Goal: Information Seeking & Learning: Learn about a topic

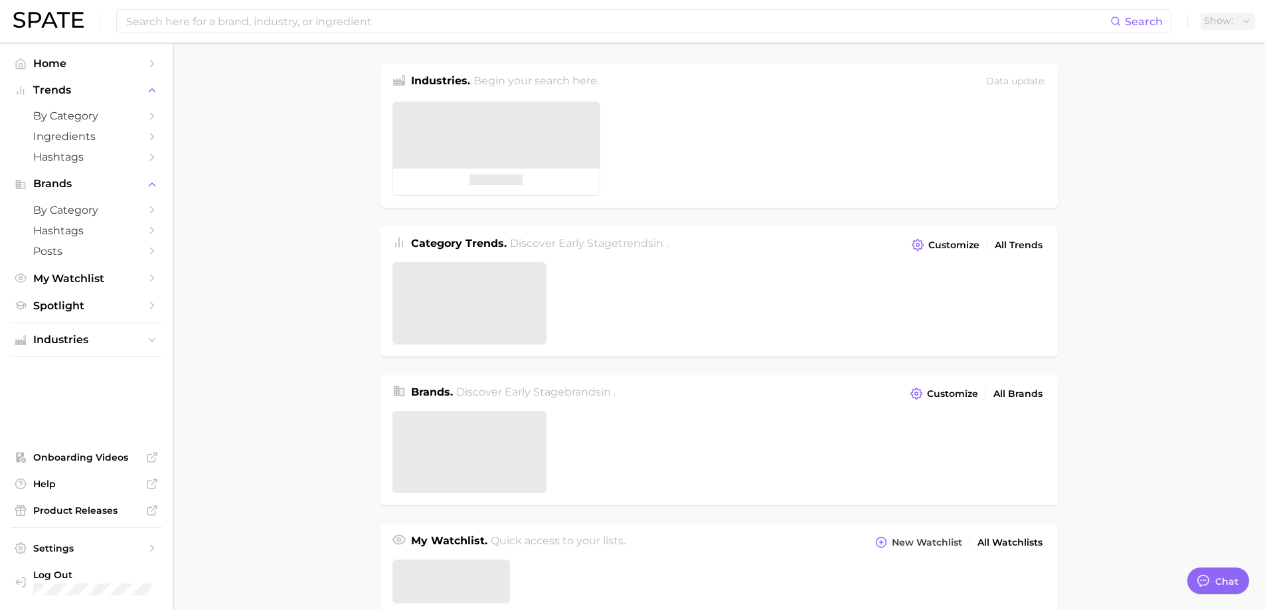
type textarea "x"
click at [592, 11] on input at bounding box center [617, 21] width 985 height 23
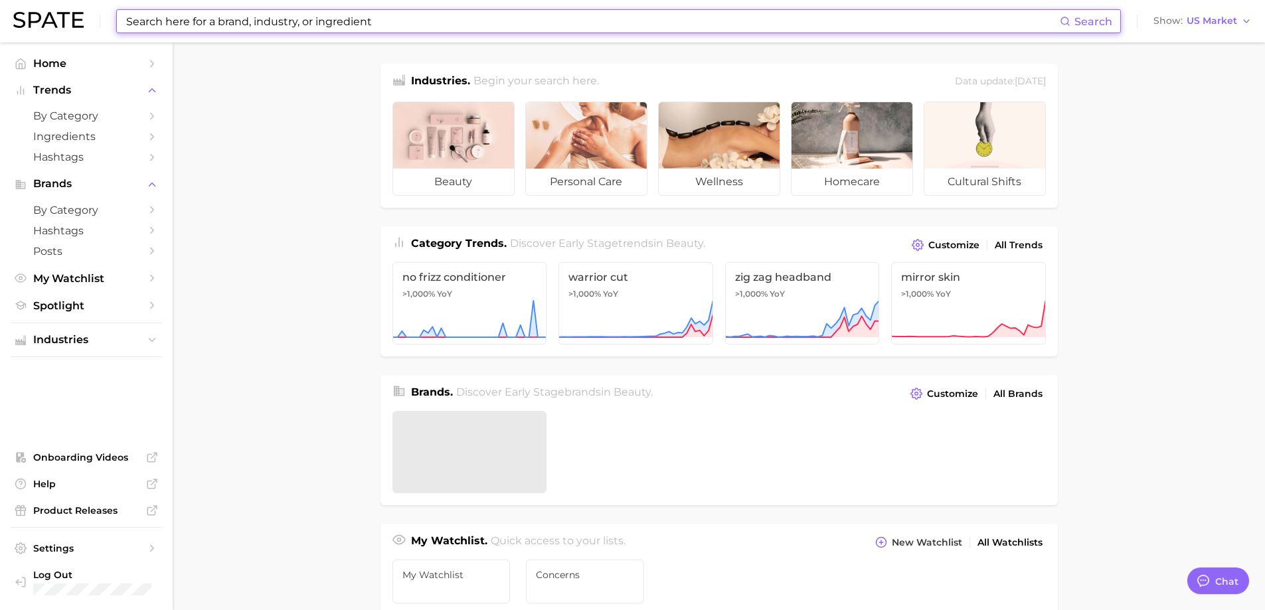
type input "H"
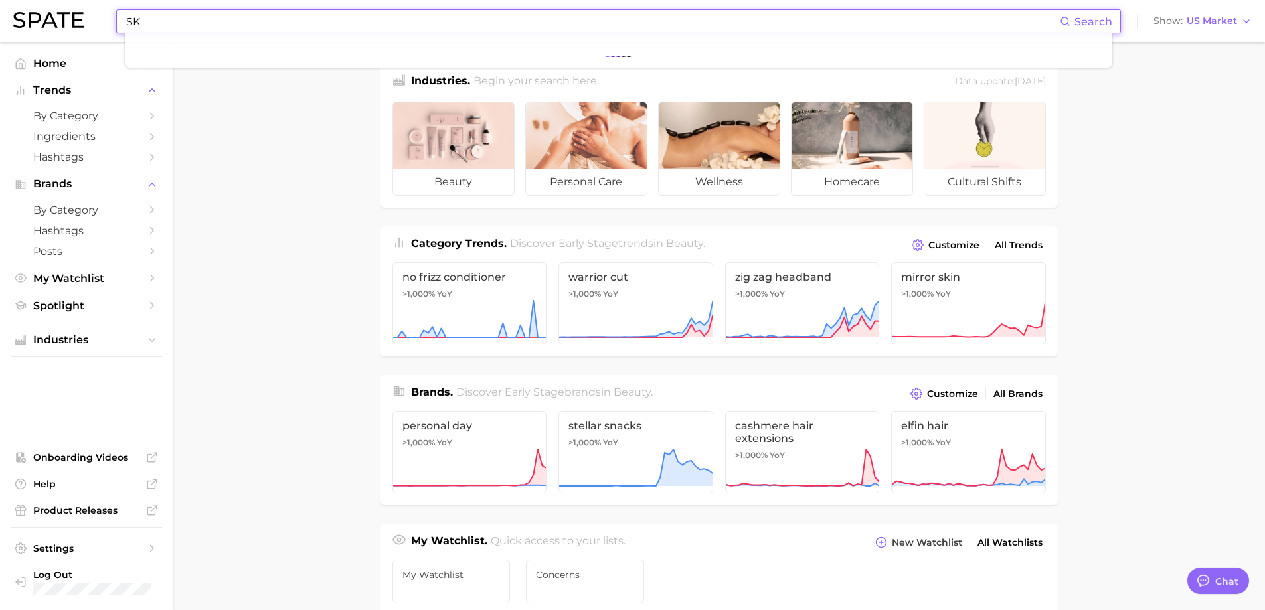
type input "S"
type input "s"
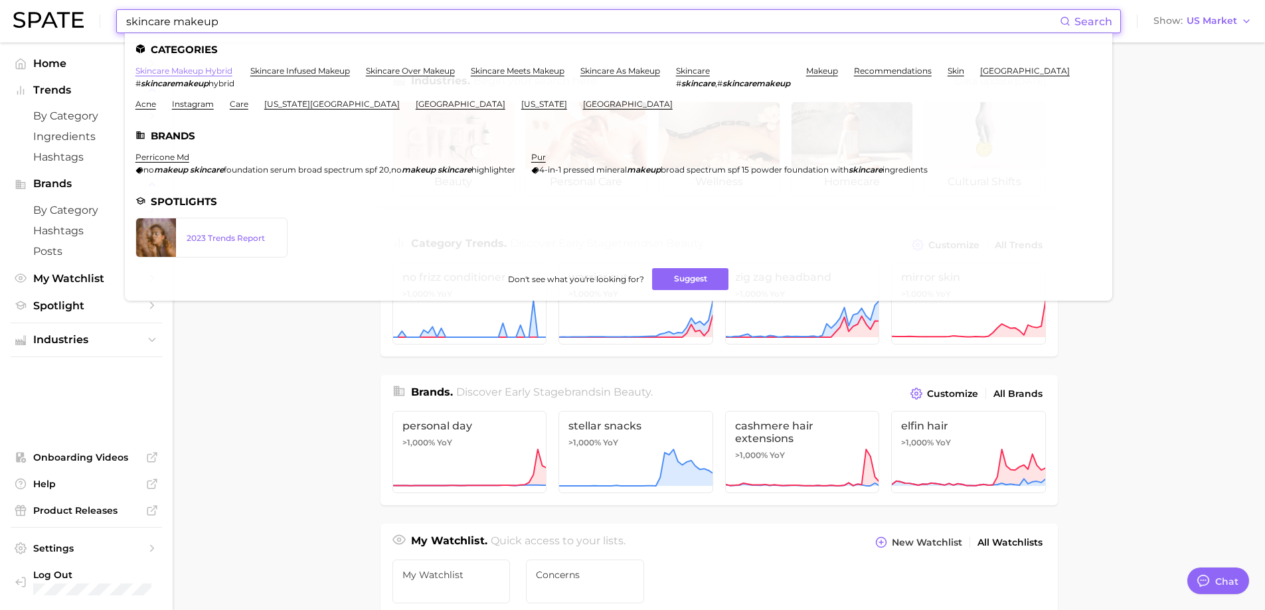
type input "skincare makeup"
click at [171, 74] on link "skincare makeup hybrid" at bounding box center [183, 71] width 97 height 10
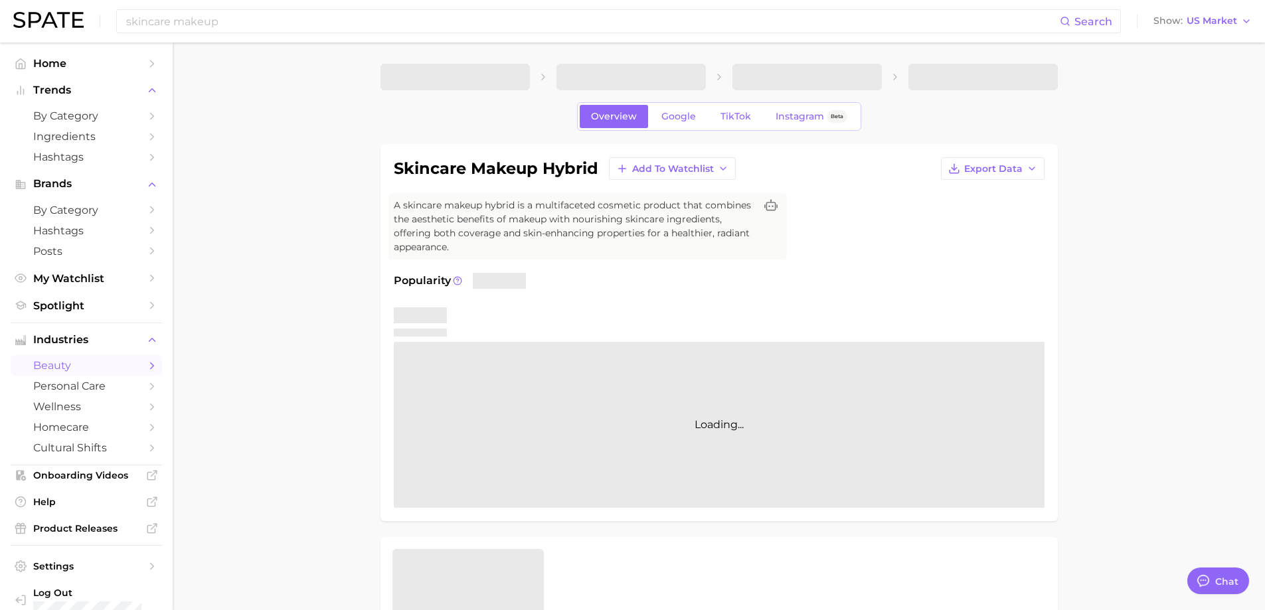
type textarea "x"
click at [1192, 23] on span "US Market" at bounding box center [1211, 20] width 50 height 7
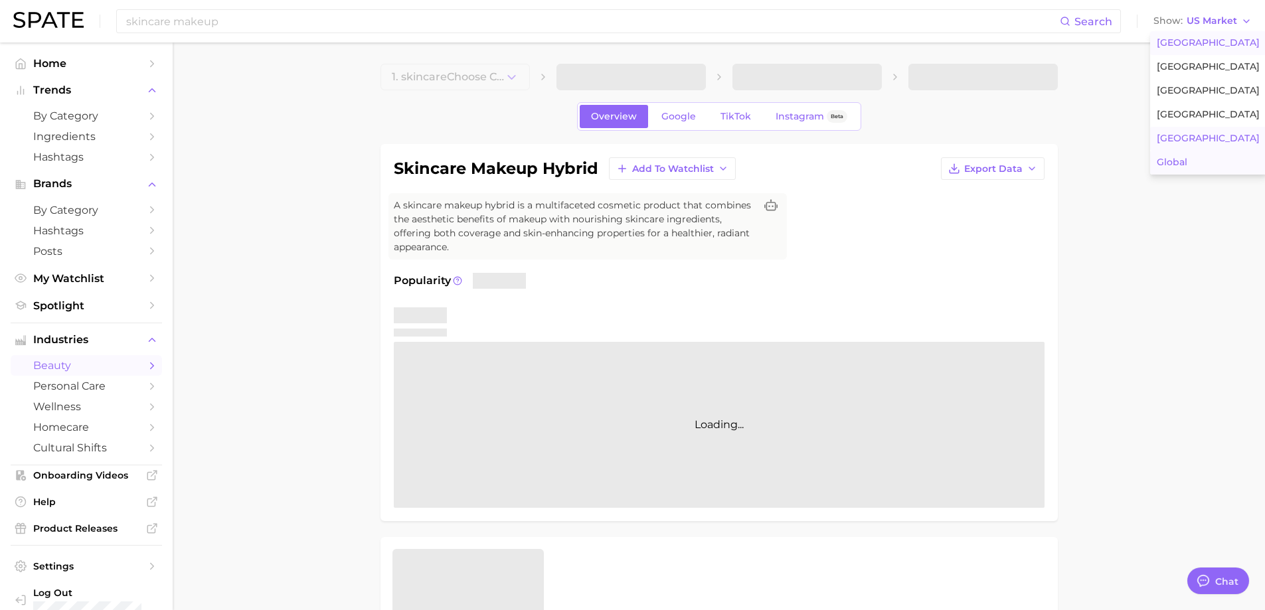
click at [1186, 165] on span "Global" at bounding box center [1172, 162] width 31 height 11
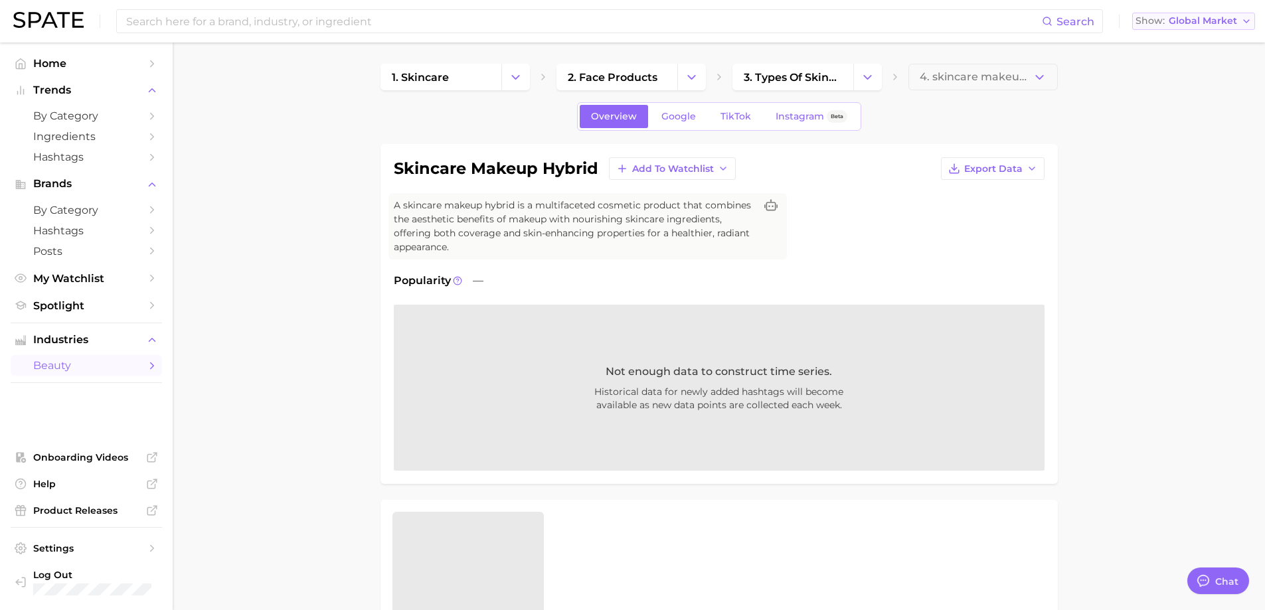
click at [1196, 17] on span "Global Market" at bounding box center [1203, 20] width 68 height 7
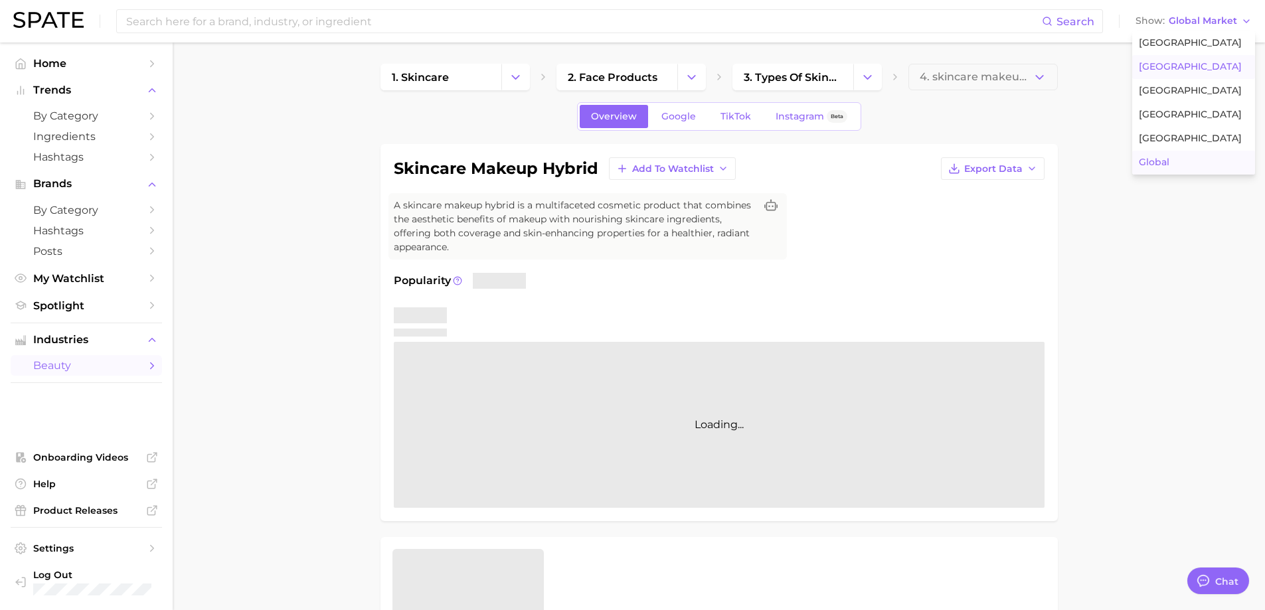
click at [1170, 73] on button "[GEOGRAPHIC_DATA]" at bounding box center [1193, 67] width 123 height 24
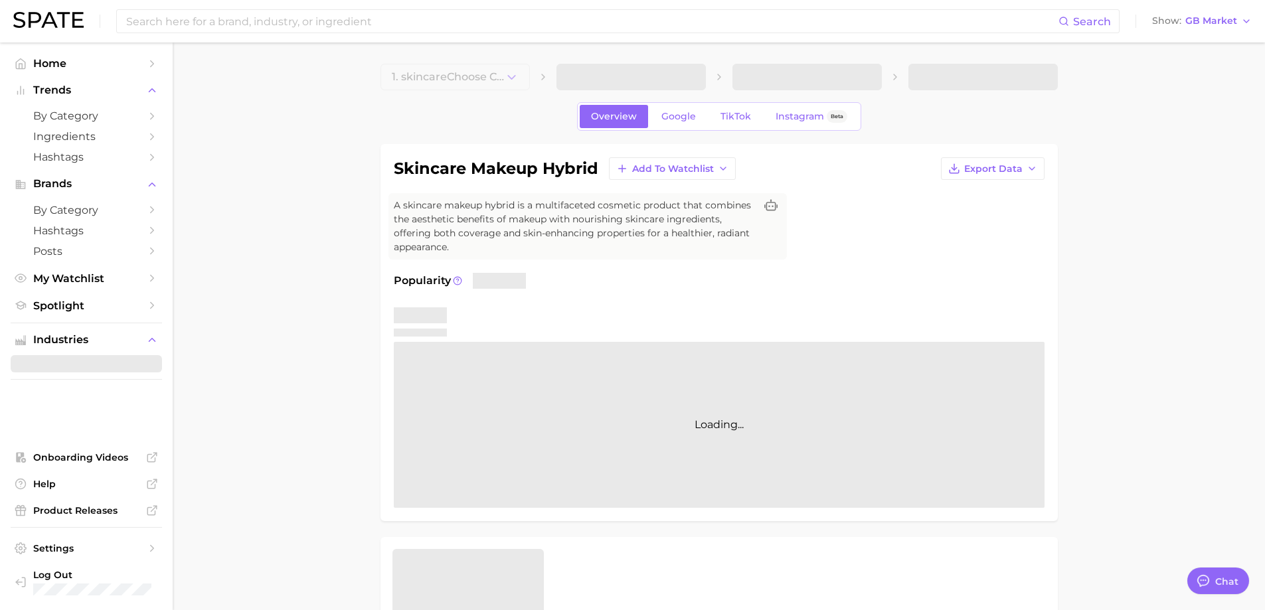
click at [1185, 5] on div "Search Show GB Market" at bounding box center [632, 21] width 1238 height 42
click at [1201, 23] on span "GB Market" at bounding box center [1211, 20] width 52 height 7
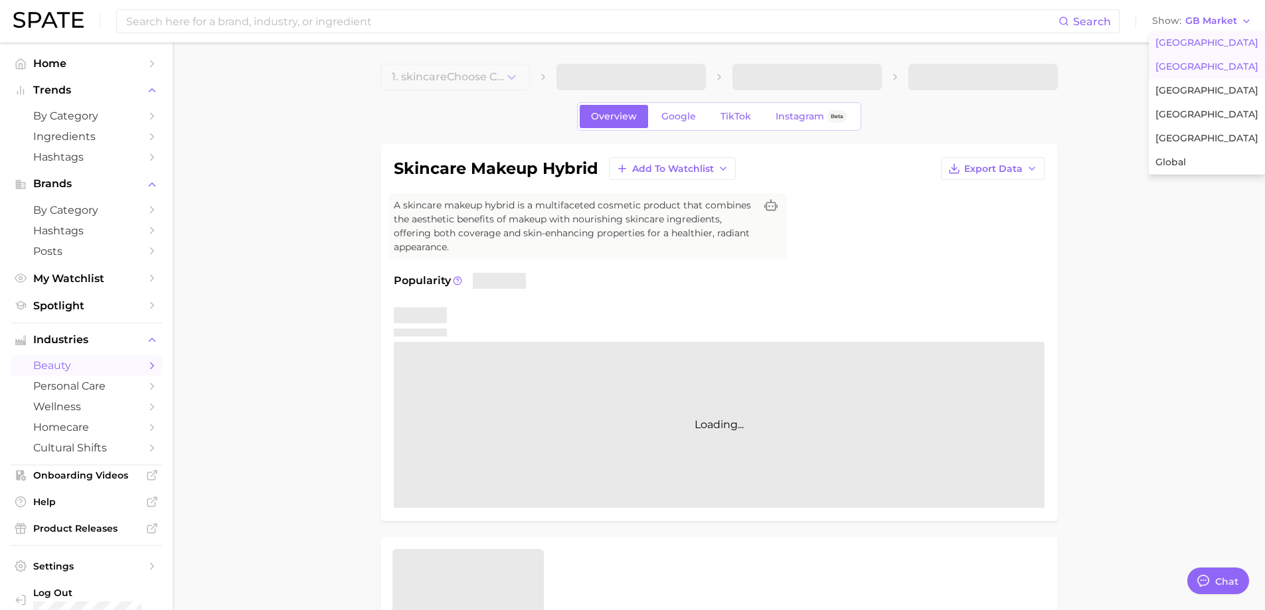
click at [1198, 39] on span "[GEOGRAPHIC_DATA]" at bounding box center [1206, 42] width 103 height 11
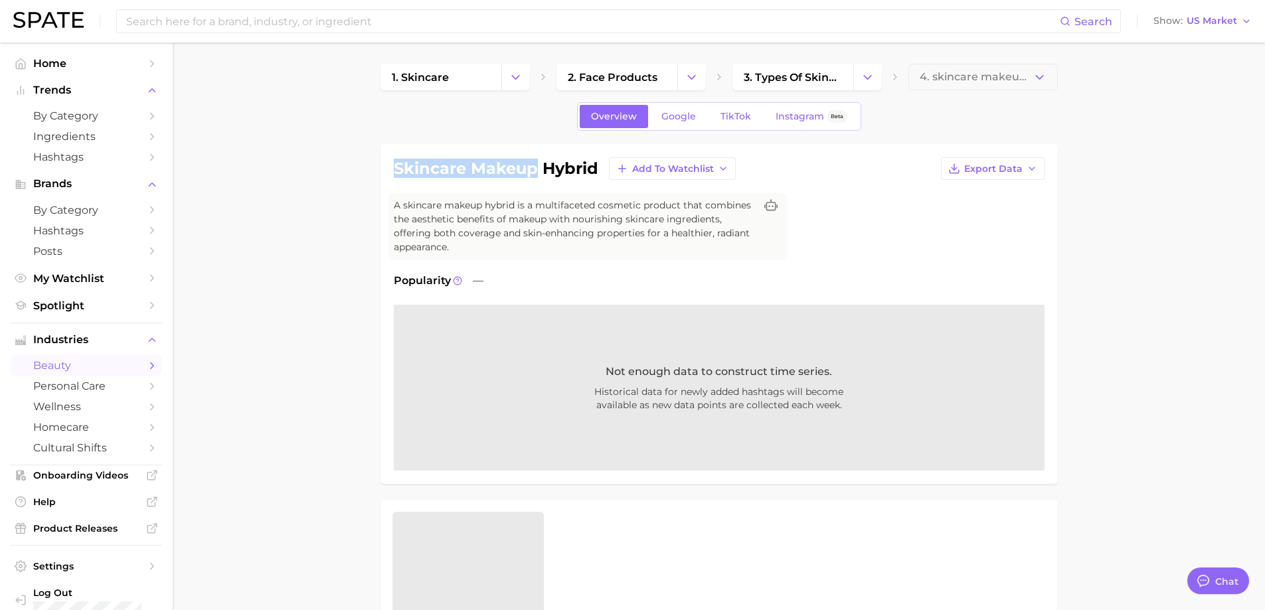
drag, startPoint x: 381, startPoint y: 164, endPoint x: 538, endPoint y: 173, distance: 157.0
click at [538, 173] on div "skincare makeup hybrid Add to Watchlist Export Data A skincare makeup hybrid is…" at bounding box center [718, 314] width 677 height 340
copy h1 "skincare makeup"
